Goal: Task Accomplishment & Management: Complete application form

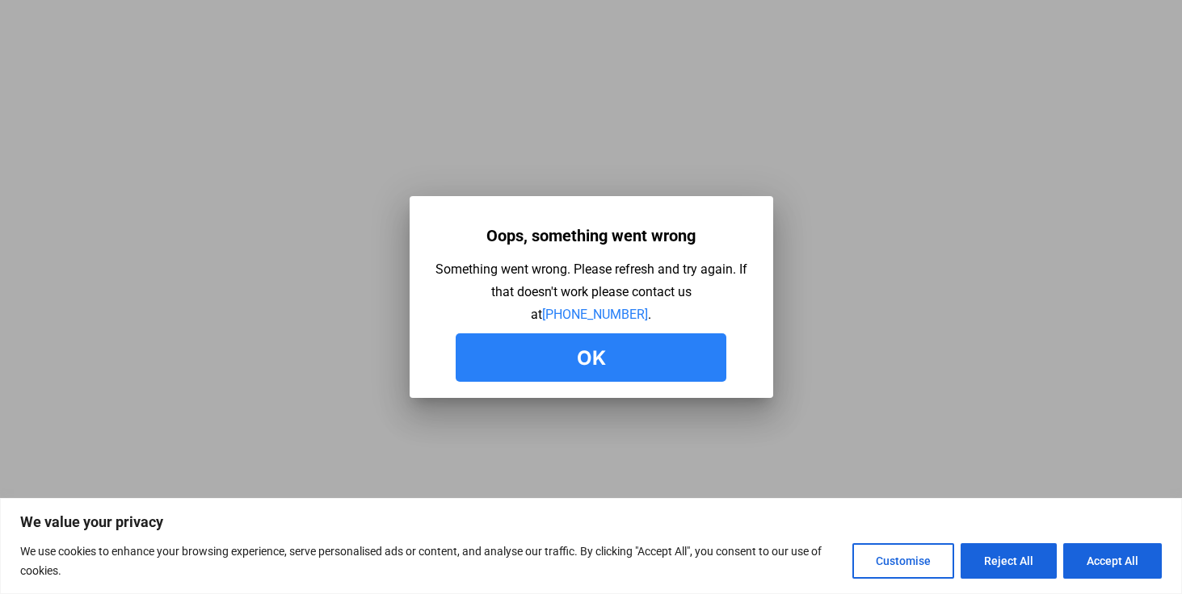
click at [582, 359] on button "Ok" at bounding box center [591, 358] width 271 height 48
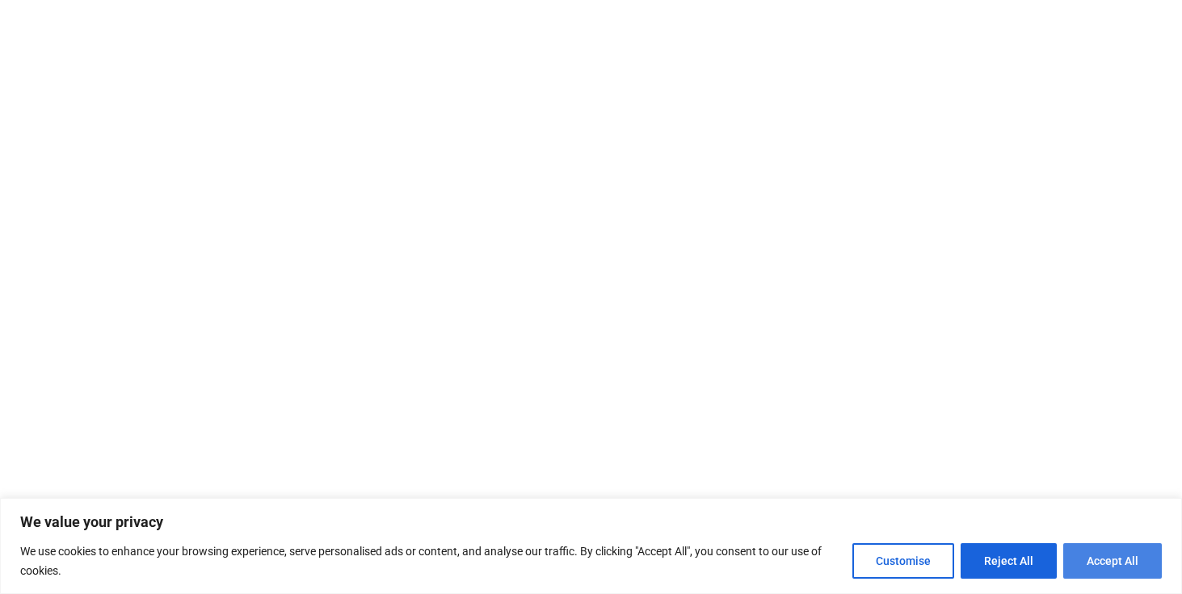
click at [1106, 573] on button "Accept All" at bounding box center [1112, 562] width 99 height 36
checkbox input "true"
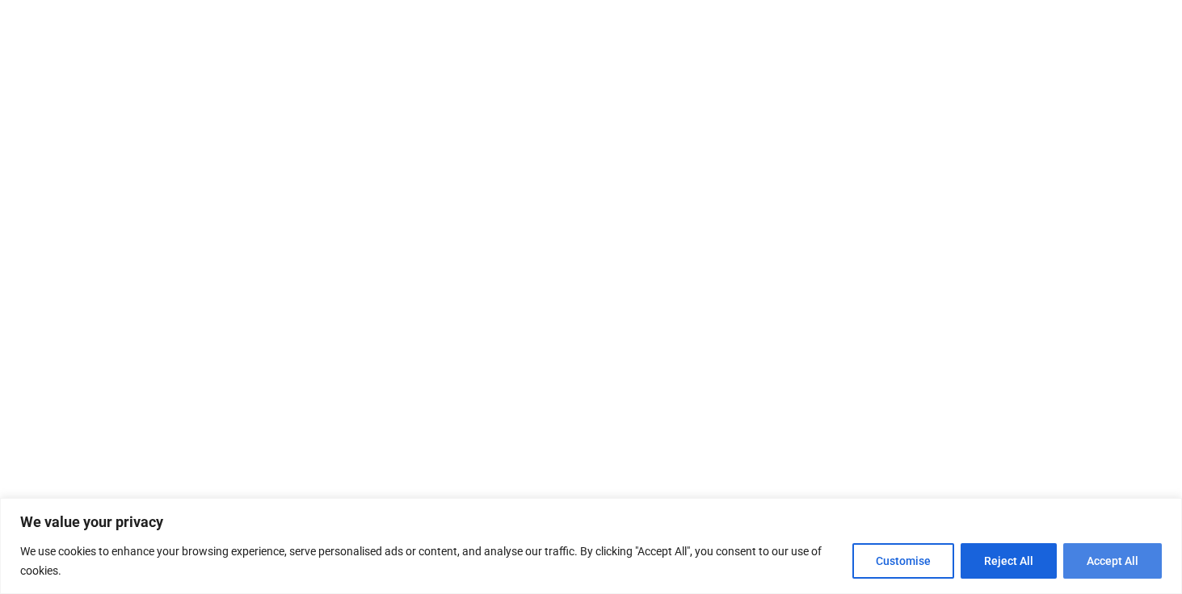
checkbox input "true"
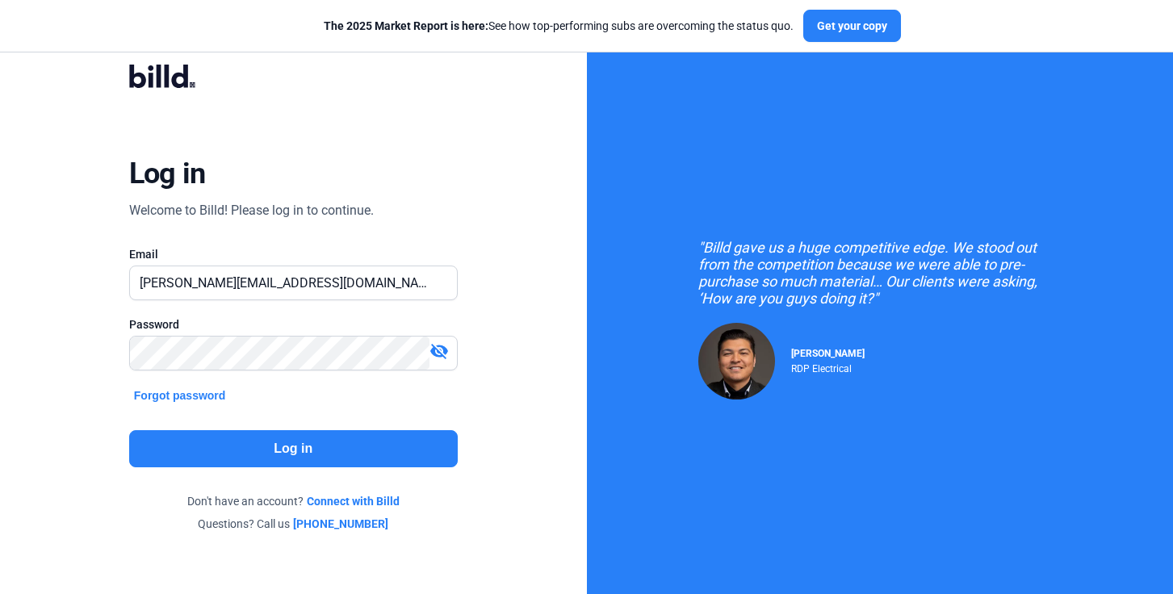
click at [292, 448] on button "Log in" at bounding box center [293, 448] width 329 height 37
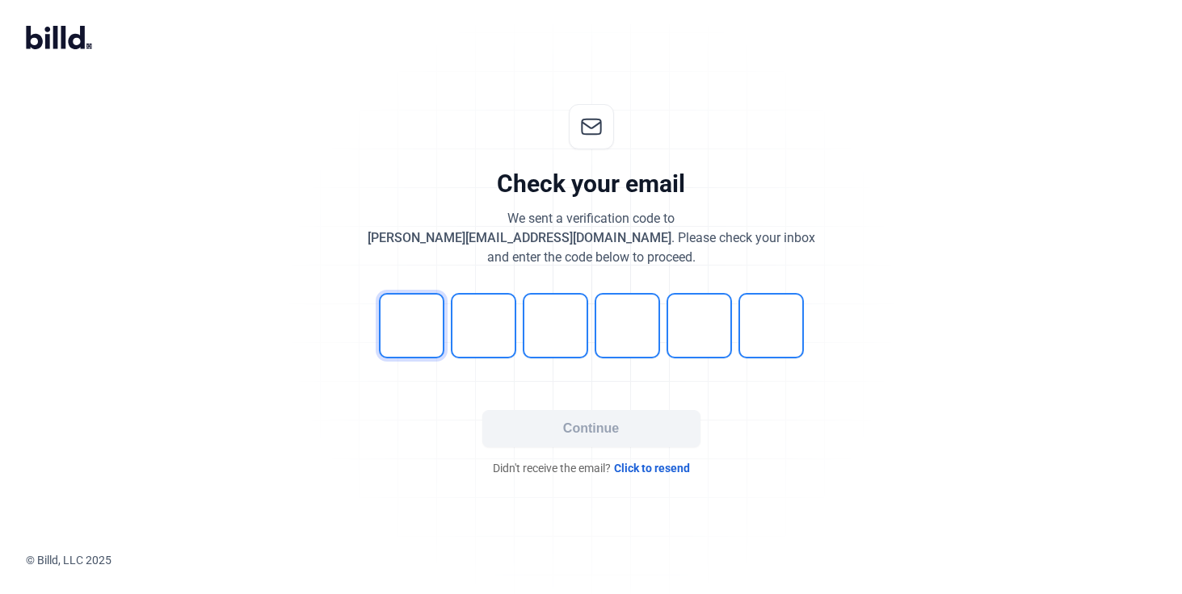
click at [427, 330] on input "tel" at bounding box center [411, 325] width 65 height 65
type input "4"
type input "9"
type input "0"
click at [602, 317] on input "tel" at bounding box center [626, 325] width 65 height 65
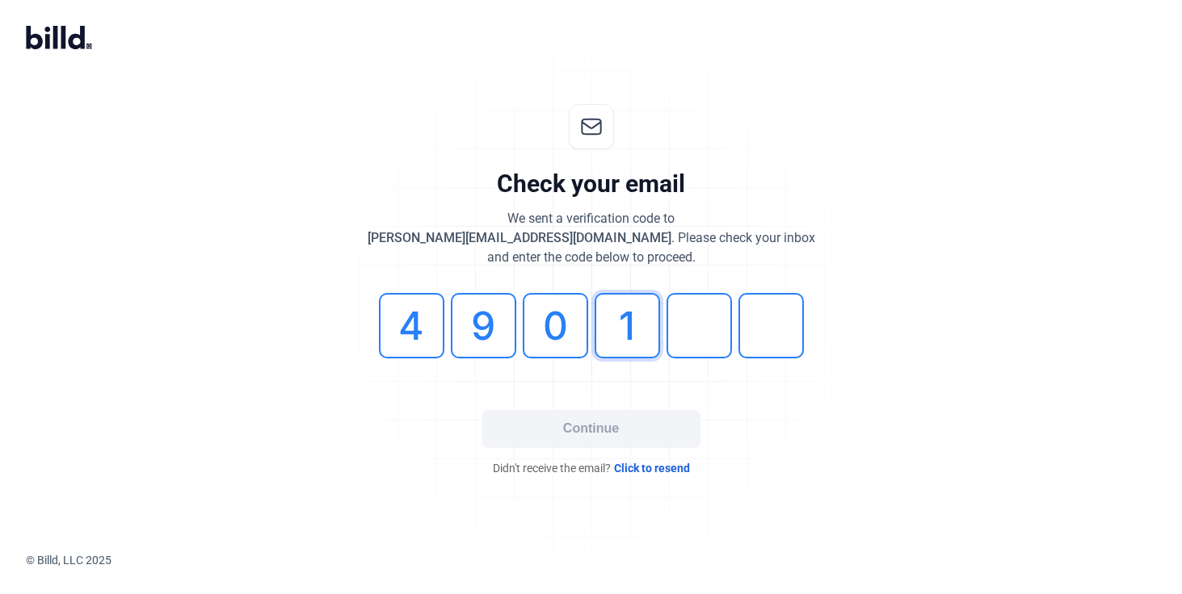
type input "1"
type input "4"
type input "1"
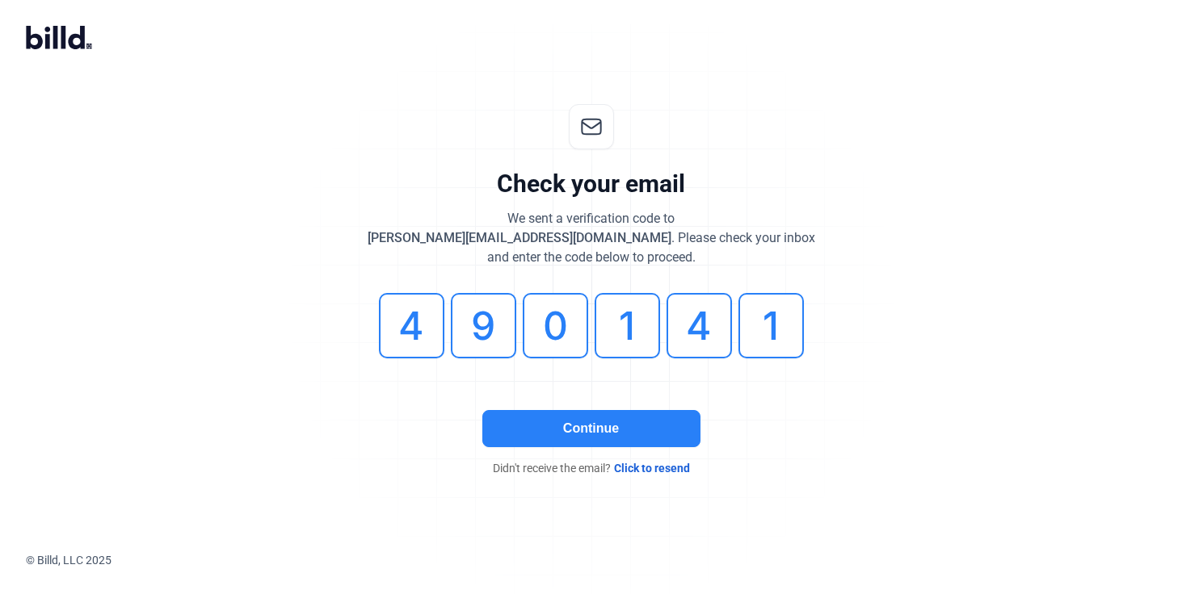
click at [608, 426] on button "Continue" at bounding box center [591, 428] width 218 height 37
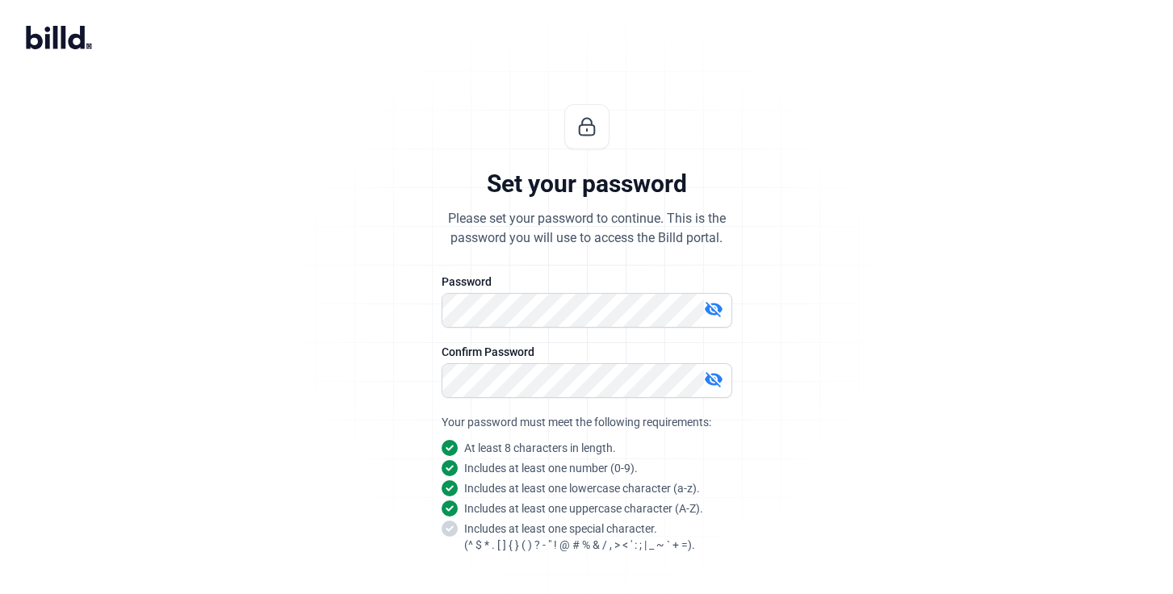
click at [868, 361] on div "Set your password Please set your password to continue. This is the password yo…" at bounding box center [586, 389] width 1173 height 622
click at [388, 422] on div "Set your password Please set your password to continue. This is the password yo…" at bounding box center [587, 389] width 536 height 622
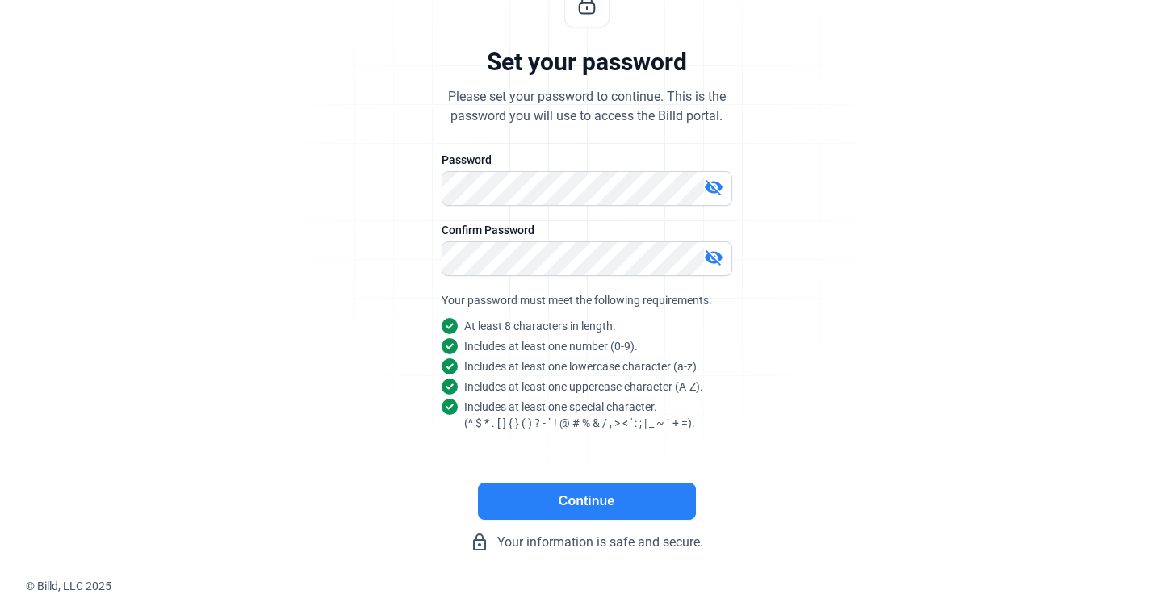
click at [598, 492] on button "Continue" at bounding box center [587, 501] width 218 height 37
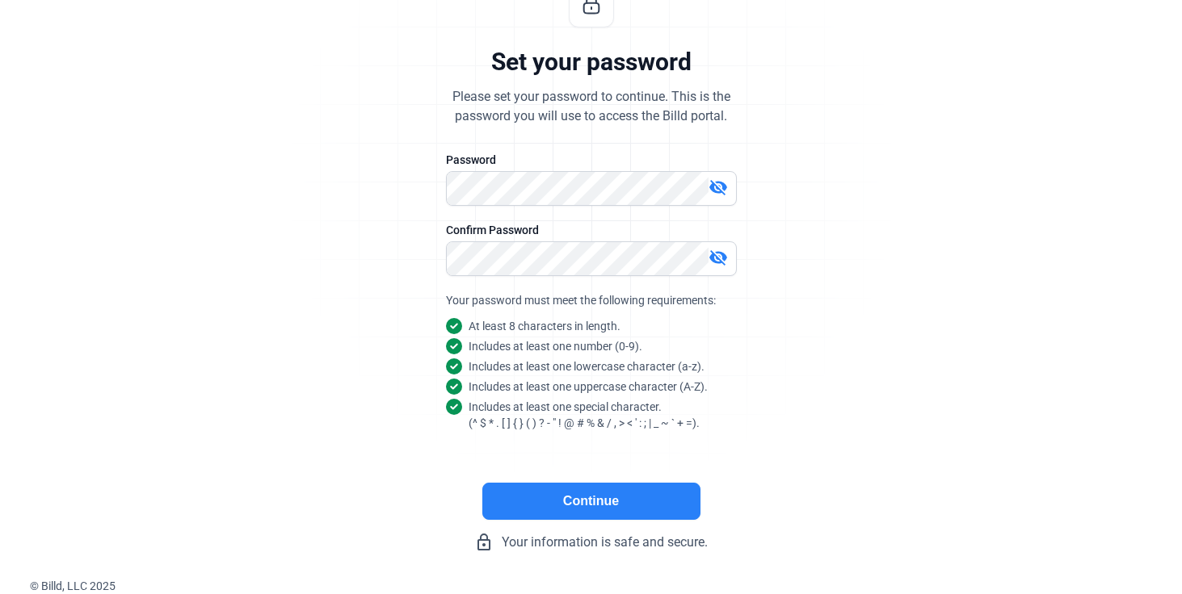
scroll to position [0, 0]
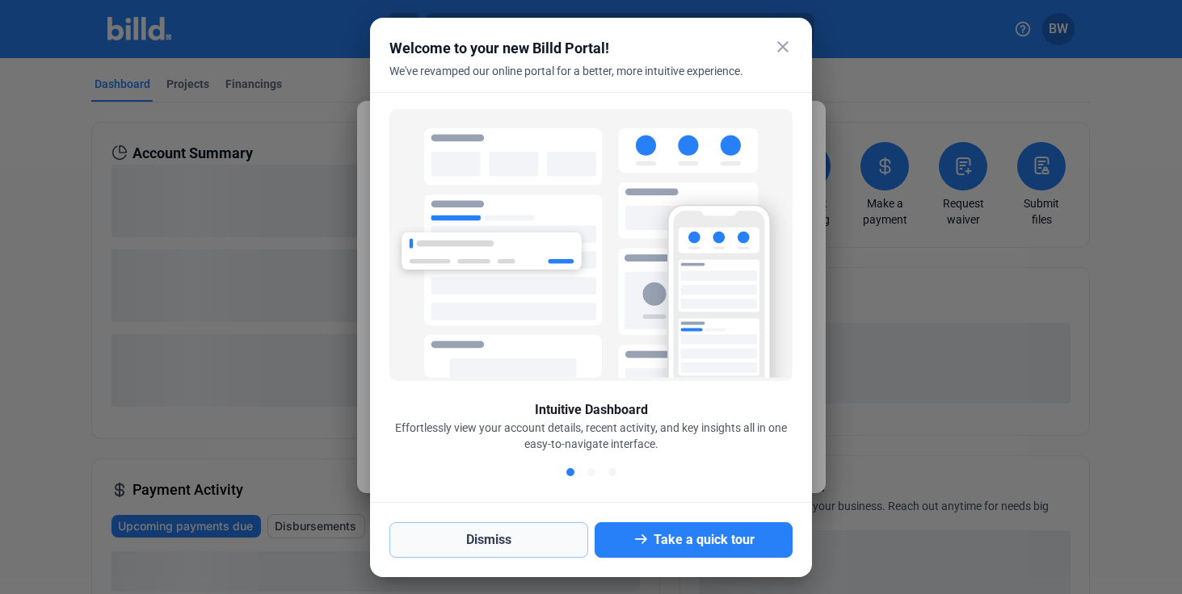
click at [519, 540] on button "Dismiss" at bounding box center [488, 541] width 199 height 36
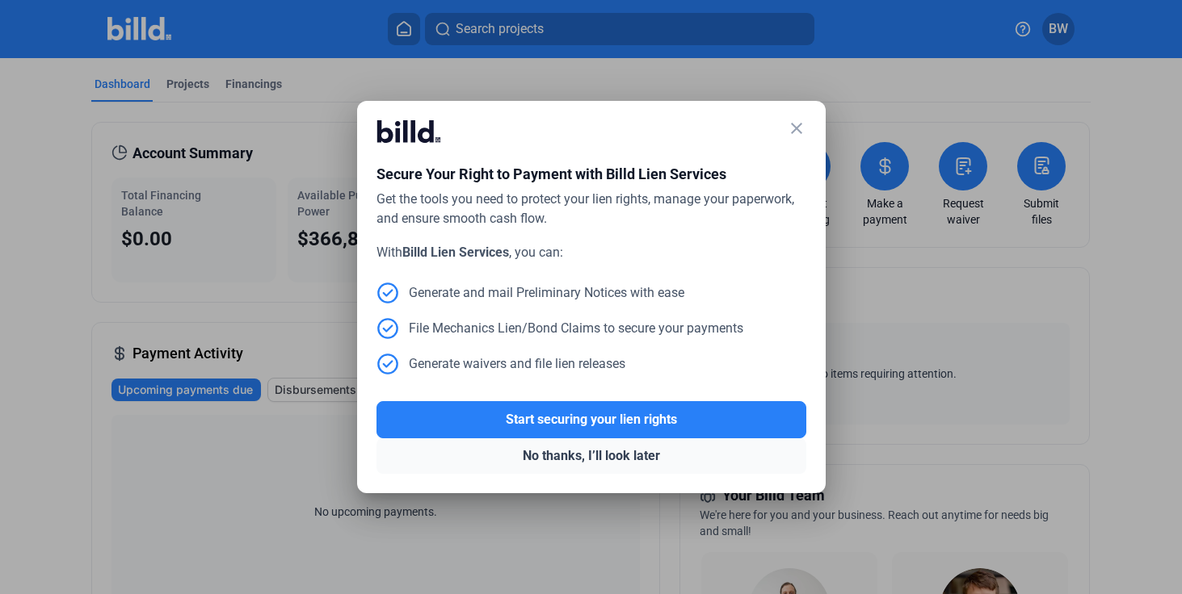
click at [578, 455] on button "No thanks, I’ll look later" at bounding box center [591, 457] width 430 height 36
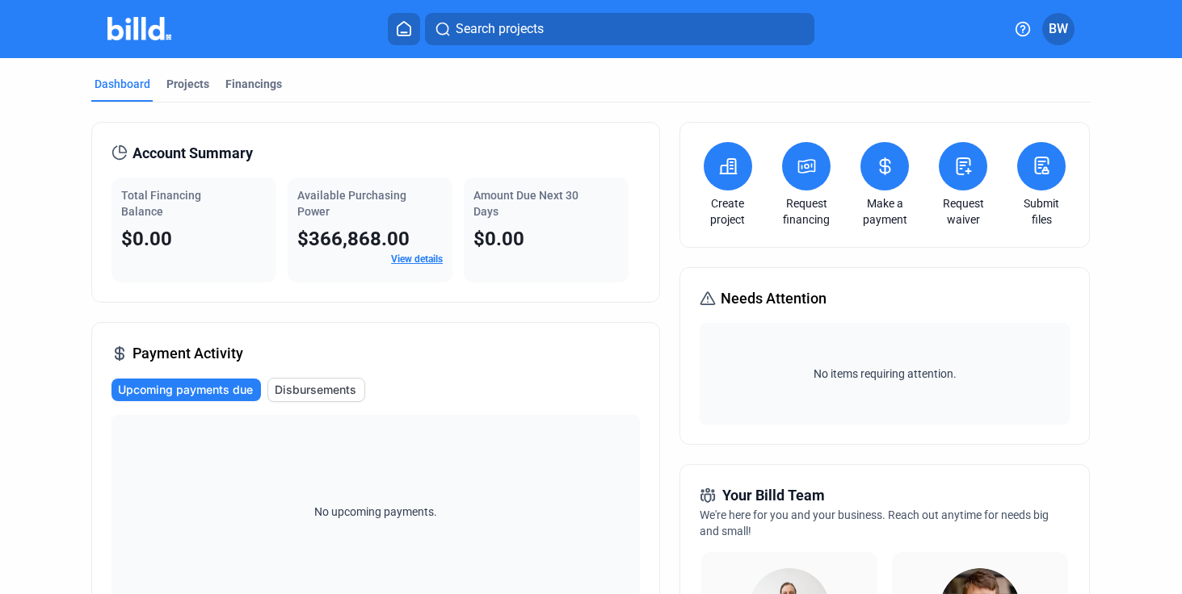
click at [728, 176] on create-project-icon at bounding box center [727, 166] width 19 height 19
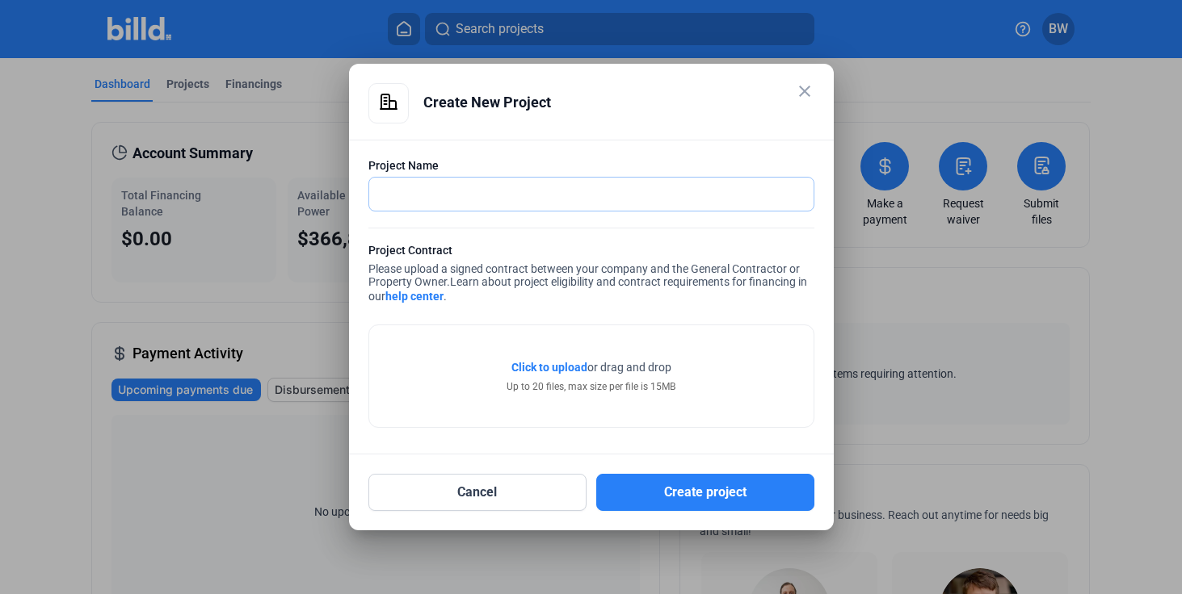
click at [459, 192] on input "text" at bounding box center [591, 194] width 444 height 33
click at [379, 194] on input "Trane Remodel - 19938" at bounding box center [591, 194] width 444 height 33
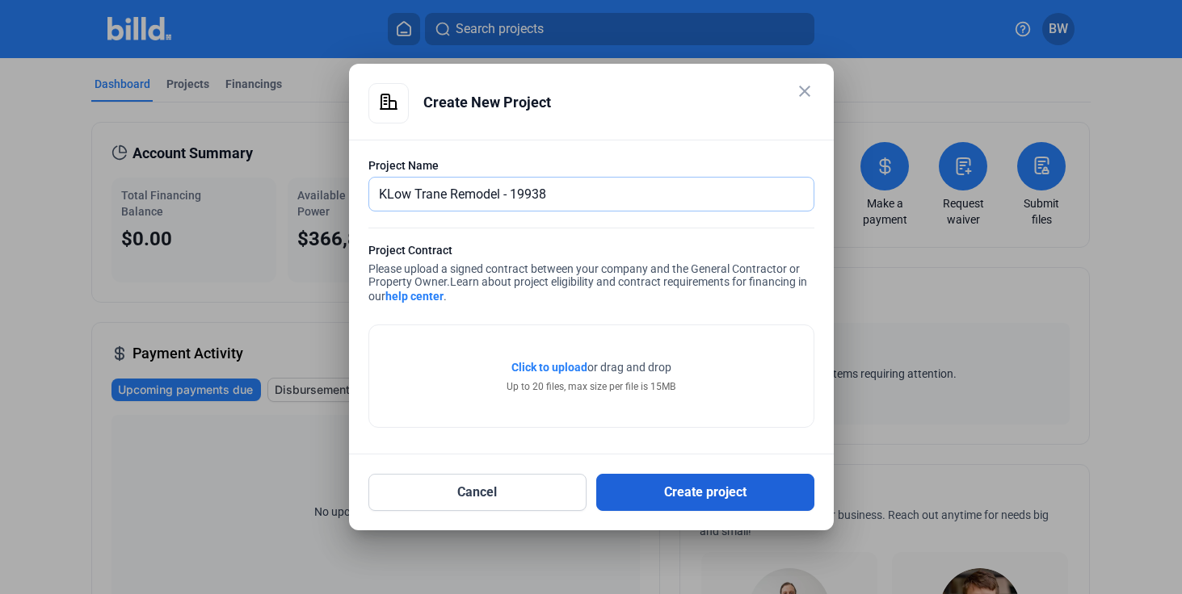
type input "KLow Trane Remodel - 19938"
click at [735, 495] on button "Create project" at bounding box center [705, 492] width 218 height 37
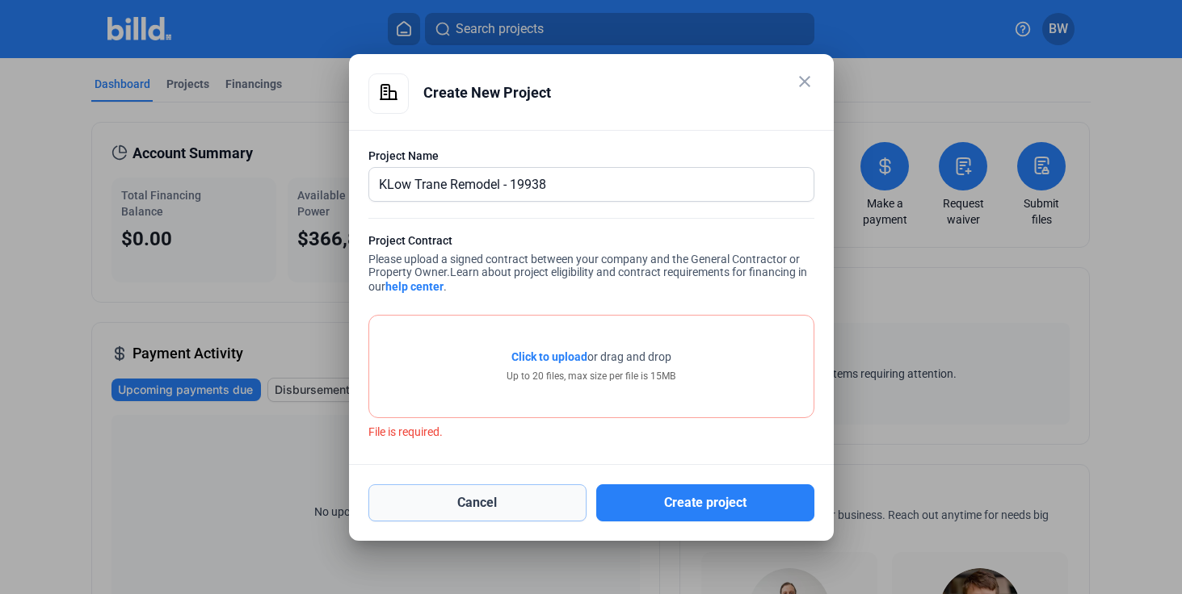
click at [484, 508] on button "Cancel" at bounding box center [477, 503] width 218 height 37
